Goal: Information Seeking & Learning: Learn about a topic

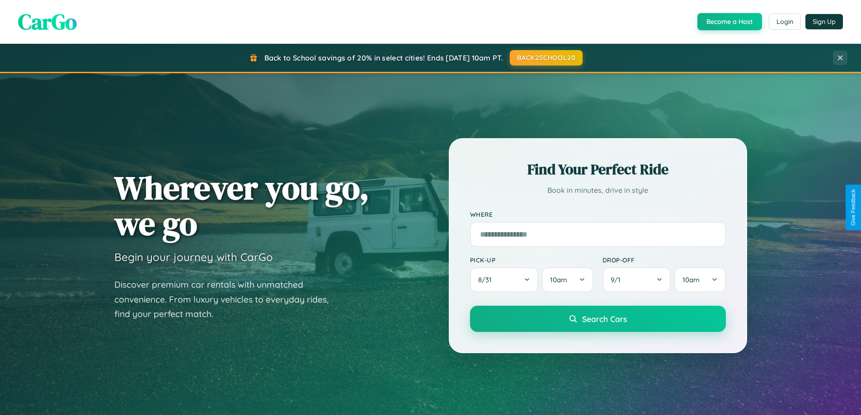
scroll to position [390, 0]
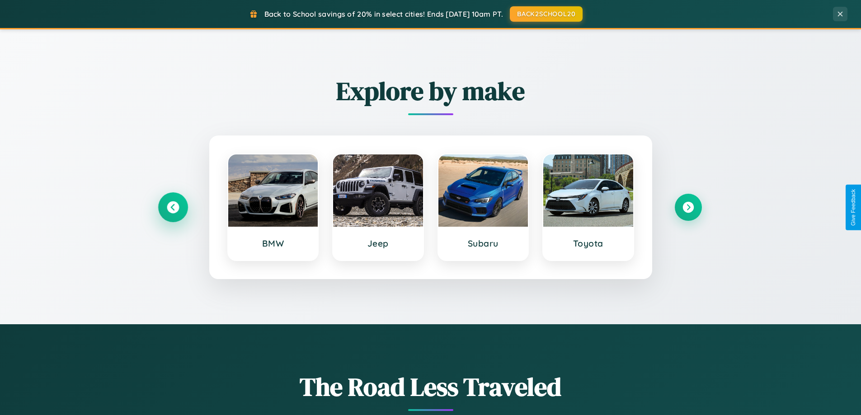
click at [173, 207] on icon at bounding box center [173, 208] width 12 height 12
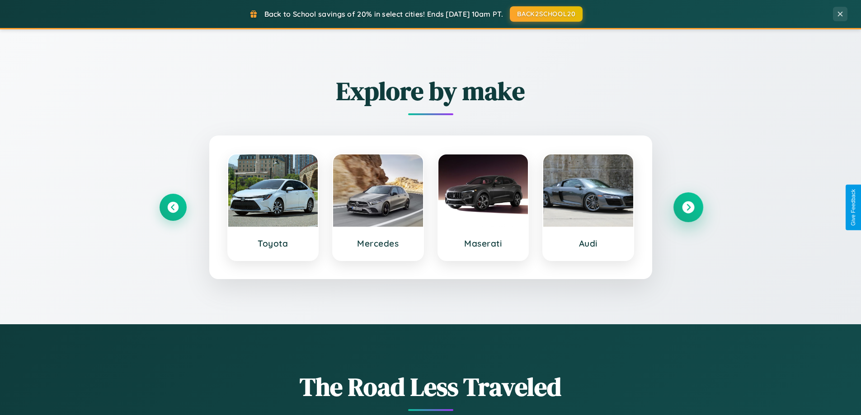
click at [688, 207] on icon at bounding box center [688, 208] width 12 height 12
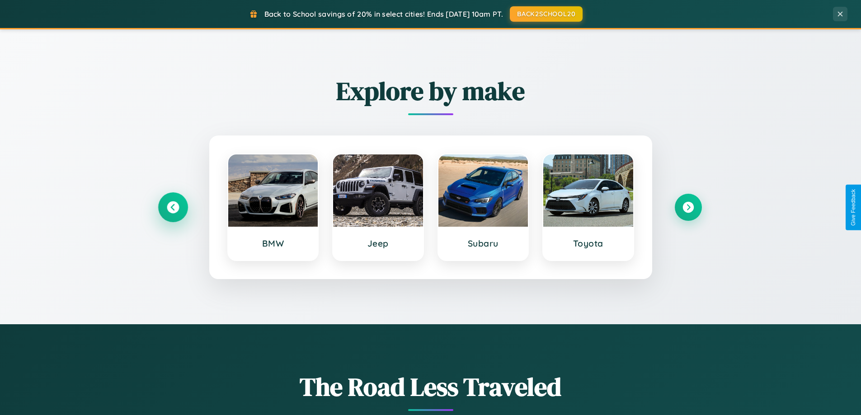
click at [173, 207] on icon at bounding box center [173, 208] width 12 height 12
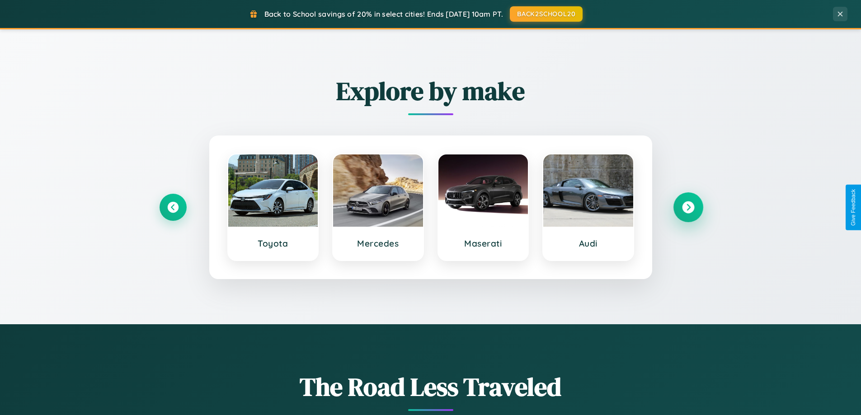
click at [688, 207] on icon at bounding box center [688, 208] width 12 height 12
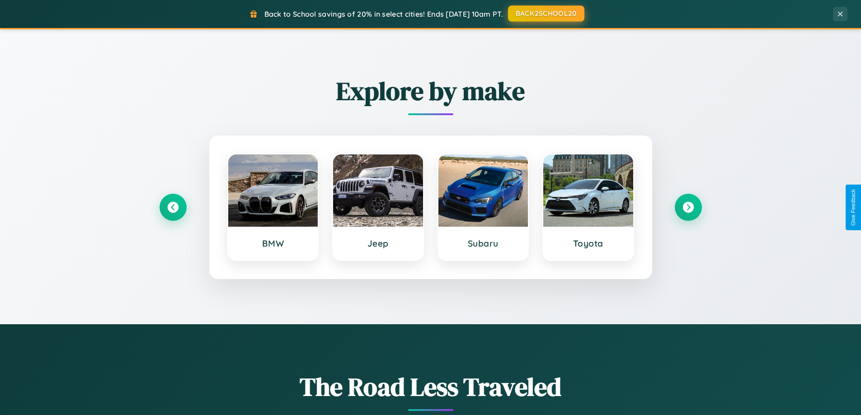
click at [545, 14] on button "BACK2SCHOOL20" at bounding box center [546, 13] width 76 height 16
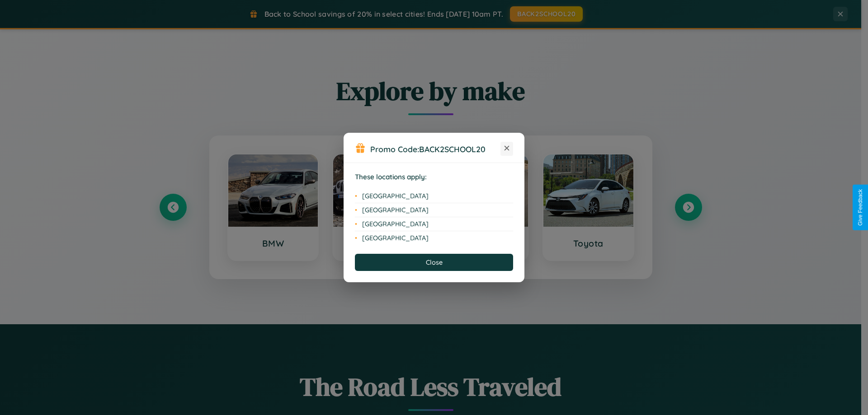
click at [507, 149] on icon at bounding box center [506, 148] width 5 height 5
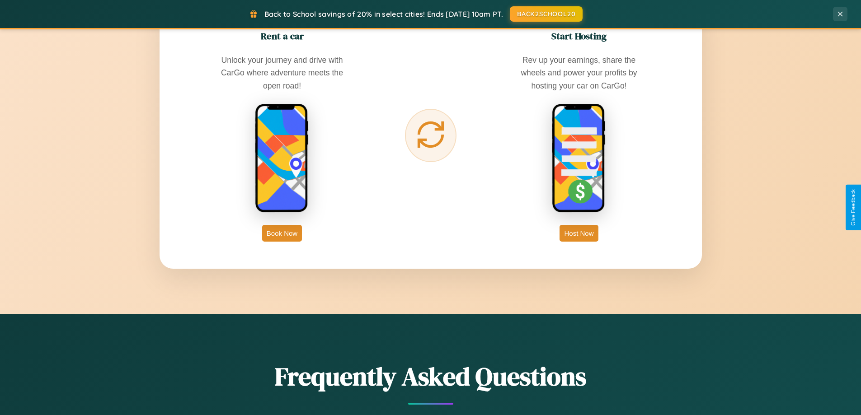
scroll to position [1739, 0]
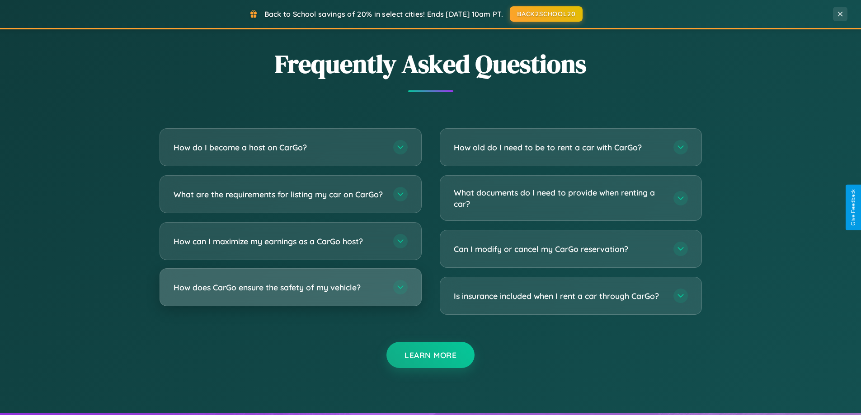
click at [290, 293] on h3 "How does CarGo ensure the safety of my vehicle?" at bounding box center [279, 287] width 211 height 11
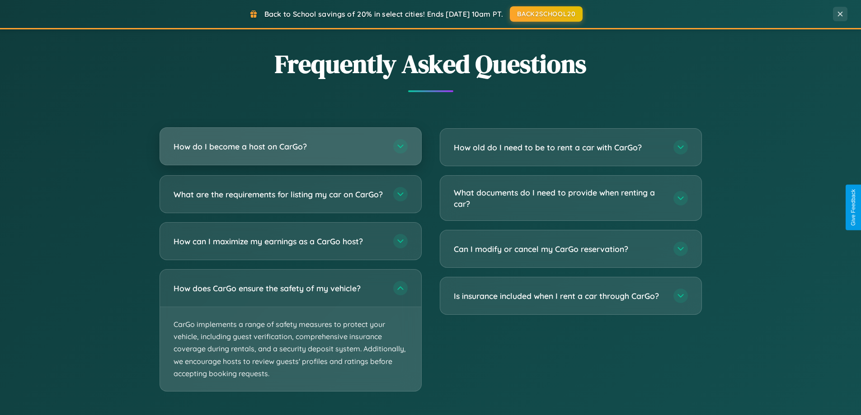
click at [290, 147] on h3 "How do I become a host on CarGo?" at bounding box center [279, 146] width 211 height 11
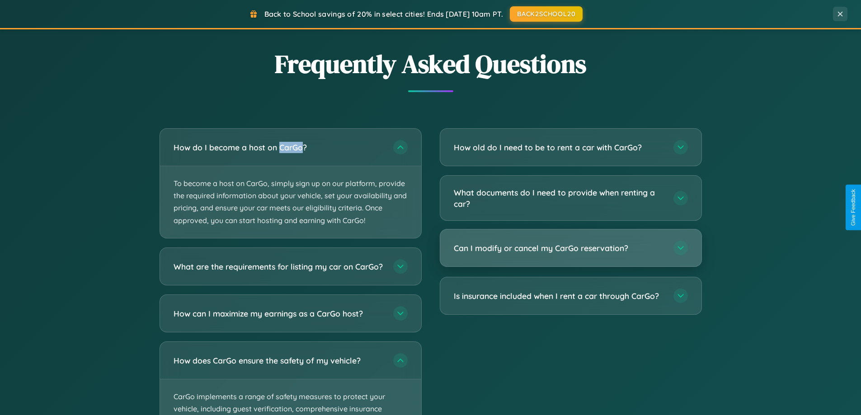
click at [570, 249] on h3 "Can I modify or cancel my CarGo reservation?" at bounding box center [559, 248] width 211 height 11
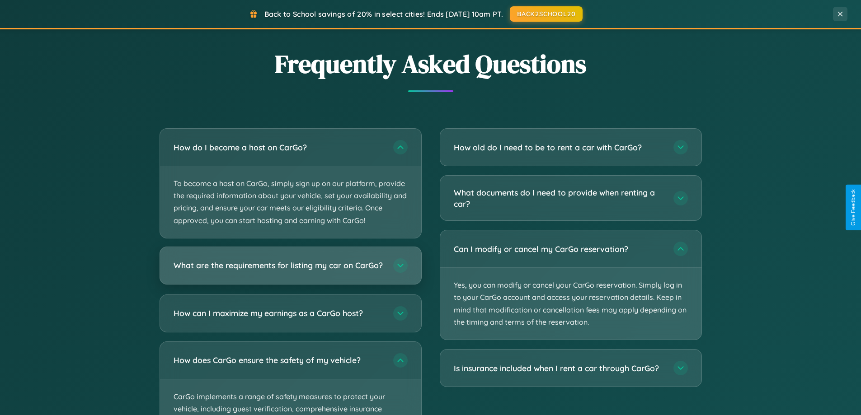
click at [290, 269] on h3 "What are the requirements for listing my car on CarGo?" at bounding box center [279, 265] width 211 height 11
